Goal: Information Seeking & Learning: Learn about a topic

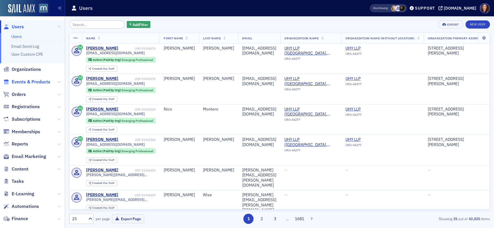
drag, startPoint x: 46, startPoint y: 85, endPoint x: 40, endPoint y: 84, distance: 6.2
click at [45, 85] on span "Events & Products" at bounding box center [31, 82] width 39 height 6
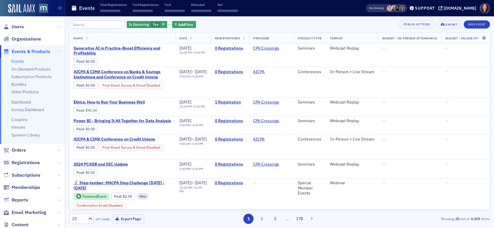
click at [88, 22] on input "search" at bounding box center [97, 24] width 56 height 8
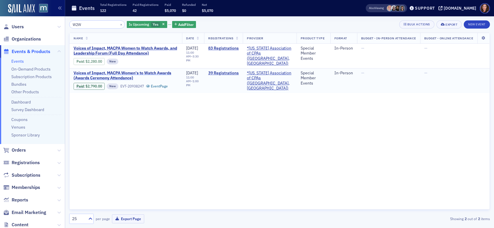
type input "W2W"
click at [129, 74] on span "Voices of Impact, MACPA Women's to Watch Awards (Awards Ceremony Attendance)" at bounding box center [126, 75] width 104 height 10
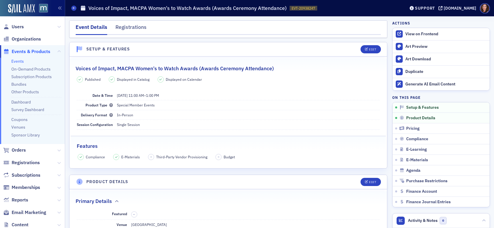
click at [104, 67] on h2 "Voices of Impact, MACPA Women's to Watch Awards (Awards Ceremony Attendance)" at bounding box center [175, 69] width 198 height 8
